Goal: Task Accomplishment & Management: Use online tool/utility

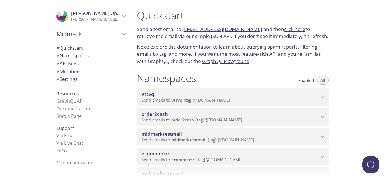
scroll to position [28, 0]
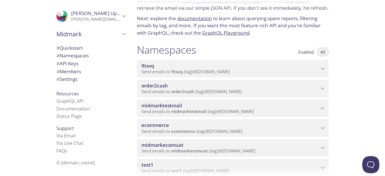
click at [199, 122] on div "ecommerce Send emails to ecommerce . {tag} @[DOMAIN_NAME]" at bounding box center [233, 128] width 192 height 18
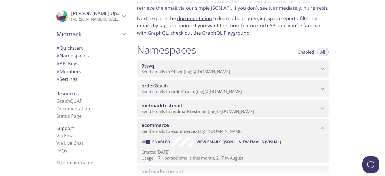
scroll to position [57, 0]
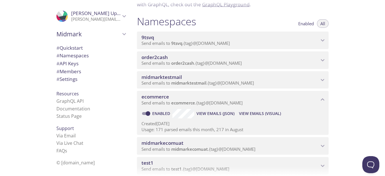
click at [217, 112] on span "View Emails (JSON)" at bounding box center [215, 113] width 38 height 7
click at [254, 111] on span "View Emails (Visual)" at bounding box center [260, 113] width 42 height 7
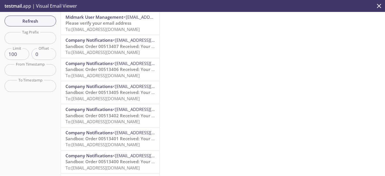
click at [97, 25] on span "Please verify your email address" at bounding box center [98, 23] width 66 height 6
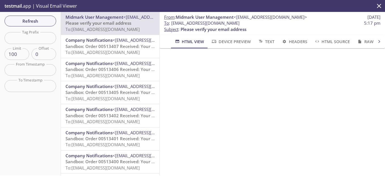
drag, startPoint x: 170, startPoint y: 22, endPoint x: 248, endPoint y: 22, distance: 77.9
click at [248, 22] on span "To : ecommerce.tt5@inbox.testmail.app 5:17 pm" at bounding box center [272, 23] width 216 height 6
copy span "[EMAIL_ADDRESS][DOMAIN_NAME]"
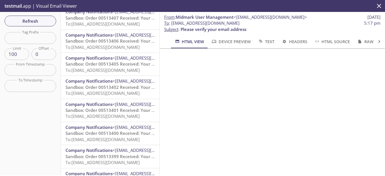
scroll to position [57, 0]
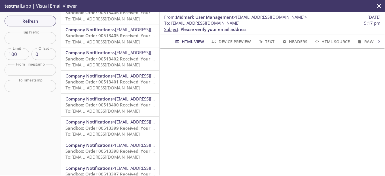
click at [95, 96] on span "Company Notifications" at bounding box center [88, 99] width 47 height 6
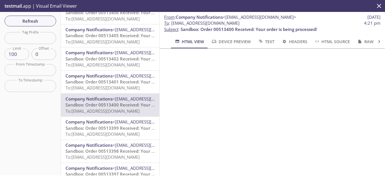
drag, startPoint x: 171, startPoint y: 25, endPoint x: 269, endPoint y: 24, distance: 98.3
click at [269, 24] on span "To : ecommerce.productconfirm@inbox.testmail.app 4:21 pm" at bounding box center [272, 23] width 216 height 6
copy span "[EMAIL_ADDRESS][DOMAIN_NAME]"
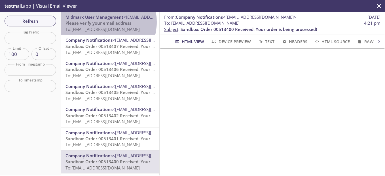
click at [101, 22] on span "Please verify your email address" at bounding box center [98, 23] width 66 height 6
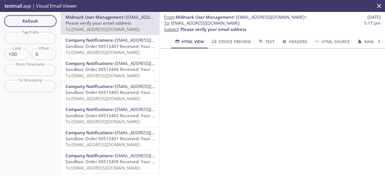
click at [42, 18] on span "Refresh" at bounding box center [30, 20] width 42 height 7
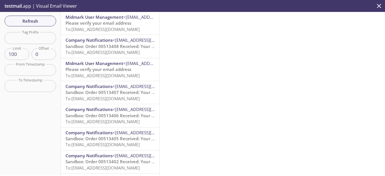
click at [112, 27] on span "To: ecommerce.confirm1@inbox.testmail.app" at bounding box center [102, 29] width 74 height 6
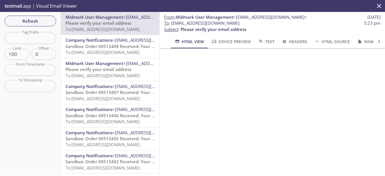
scroll to position [28, 0]
drag, startPoint x: 171, startPoint y: 22, endPoint x: 257, endPoint y: 22, distance: 86.1
click at [257, 22] on span "To : ecommerce.confirm1@inbox.testmail.app 5:23 pm" at bounding box center [272, 23] width 216 height 6
copy span "[EMAIL_ADDRESS][DOMAIN_NAME]"
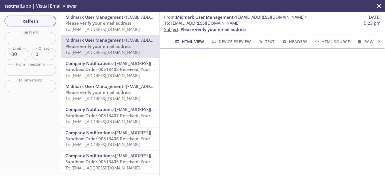
click at [260, 23] on span "To : ecommerce.confirm1@inbox.testmail.app 5:23 pm" at bounding box center [272, 23] width 216 height 6
drag, startPoint x: 256, startPoint y: 24, endPoint x: 171, endPoint y: 24, distance: 84.1
click at [171, 24] on span "To : ecommerce.confirm1@inbox.testmail.app 5:23 pm" at bounding box center [272, 23] width 216 height 6
copy span "[EMAIL_ADDRESS][DOMAIN_NAME]"
click at [95, 21] on span "Please verify your email address" at bounding box center [98, 23] width 66 height 6
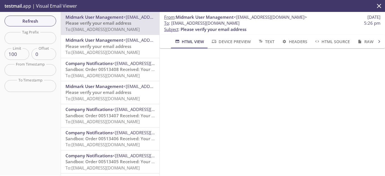
scroll to position [51, 0]
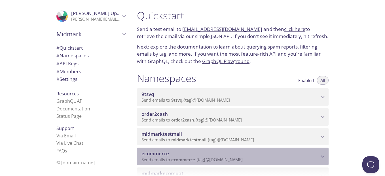
click at [224, 162] on span "Send emails to ecommerce . {tag} @[DOMAIN_NAME]" at bounding box center [191, 159] width 101 height 6
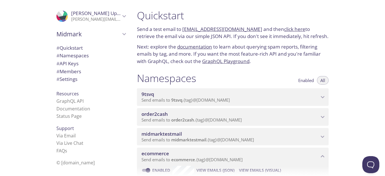
scroll to position [28, 0]
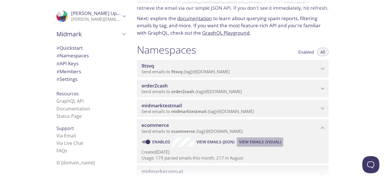
click at [261, 139] on span "View Emails (Visual)" at bounding box center [260, 141] width 42 height 7
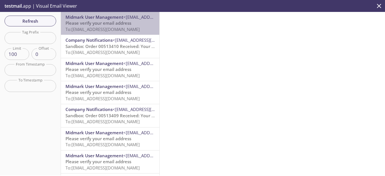
click at [112, 21] on span "Please verify your email address" at bounding box center [98, 23] width 66 height 6
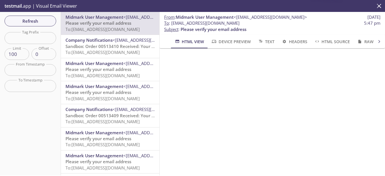
scroll to position [28, 0]
click at [225, 22] on span "To : [EMAIL_ADDRESS][DOMAIN_NAME]" at bounding box center [201, 23] width 75 height 6
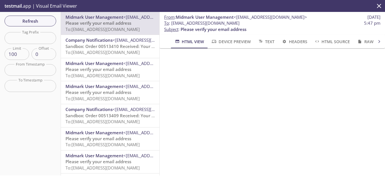
click at [225, 22] on span "To : [EMAIL_ADDRESS][DOMAIN_NAME]" at bounding box center [201, 23] width 75 height 6
copy span "To : [EMAIL_ADDRESS][DOMAIN_NAME]"
